Goal: Answer question/provide support: Answer question/provide support

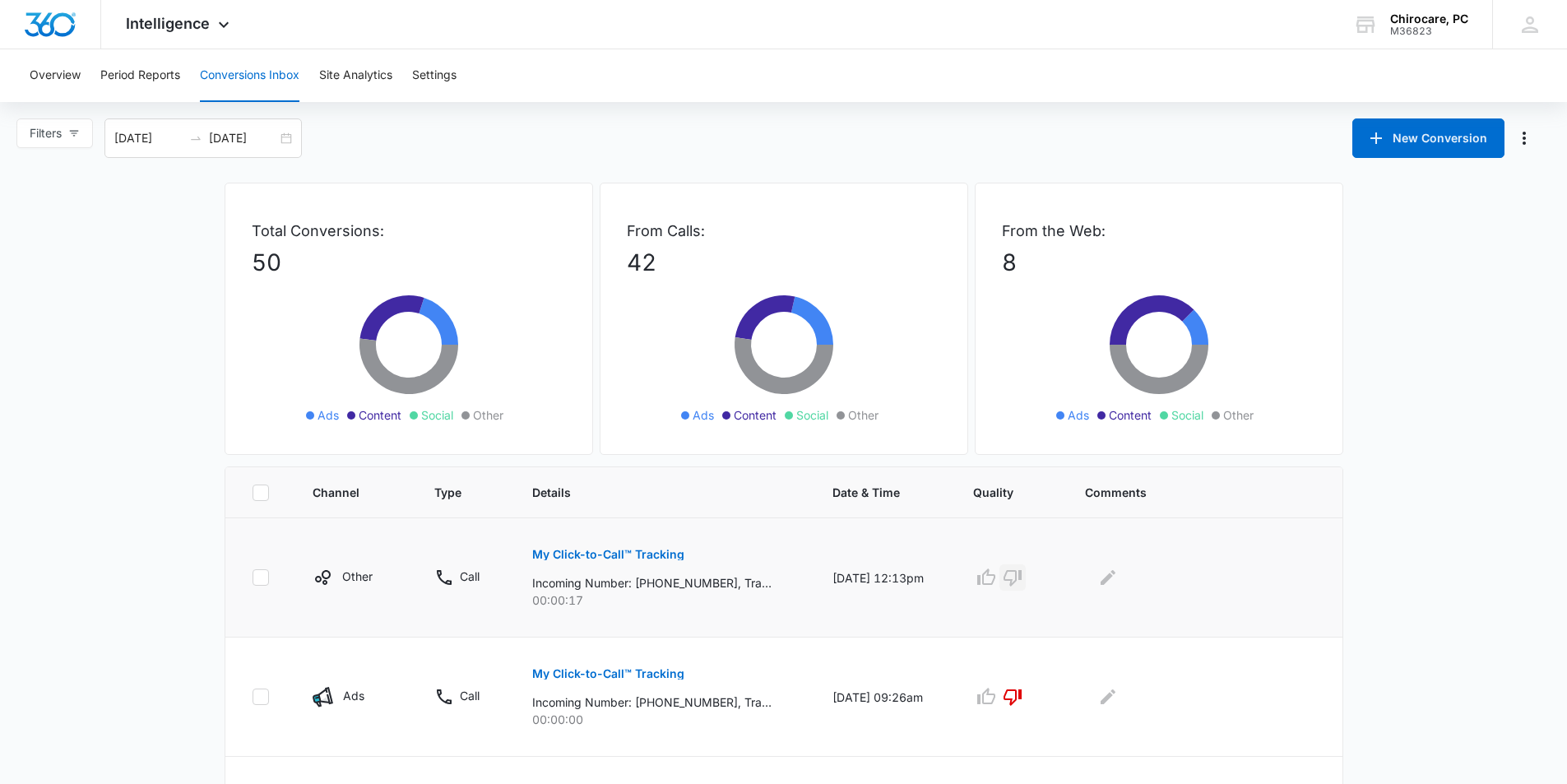
click at [1022, 572] on icon "button" at bounding box center [1012, 577] width 18 height 16
click at [1023, 573] on icon "button" at bounding box center [1012, 577] width 20 height 20
click at [995, 579] on icon "button" at bounding box center [986, 575] width 18 height 16
click at [1115, 575] on icon "Edit Comments" at bounding box center [1109, 577] width 15 height 15
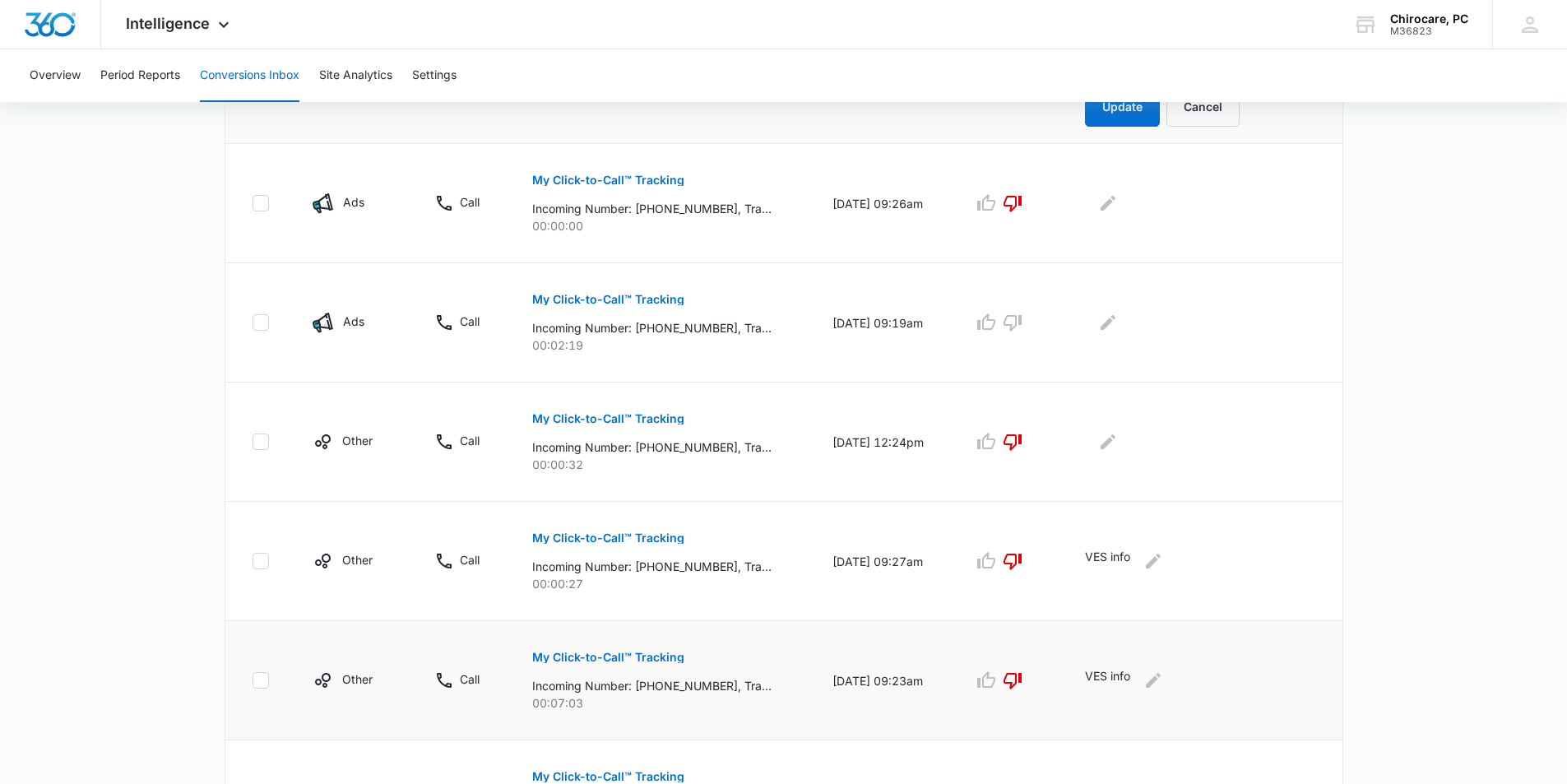
scroll to position [273, 0]
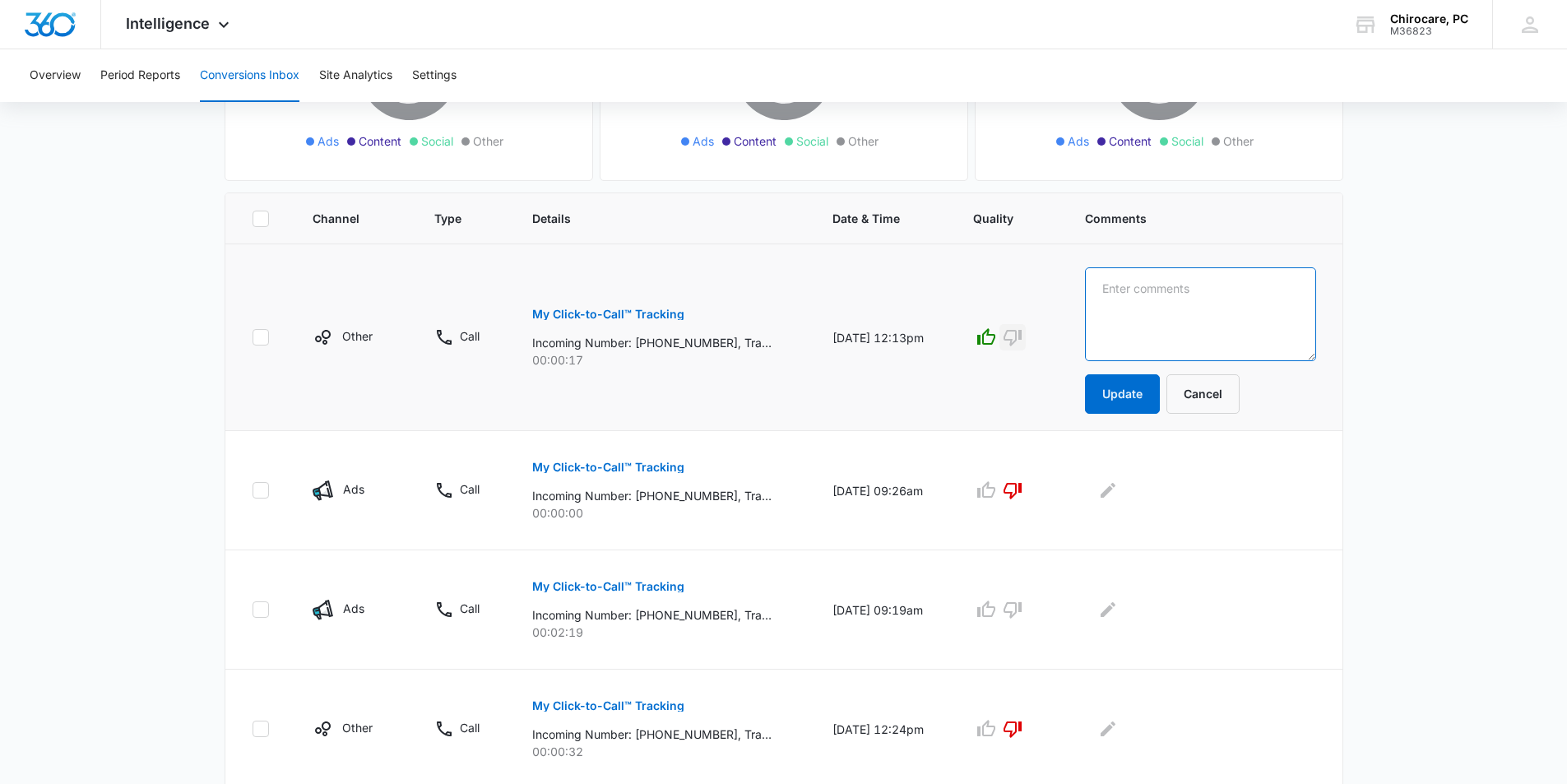
click at [1145, 308] on textarea at bounding box center [1200, 313] width 231 height 93
type textarea "EXISTING PT SET AN APPT"
click at [1135, 394] on button "Update" at bounding box center [1122, 393] width 75 height 39
